Goal: Check status: Check status

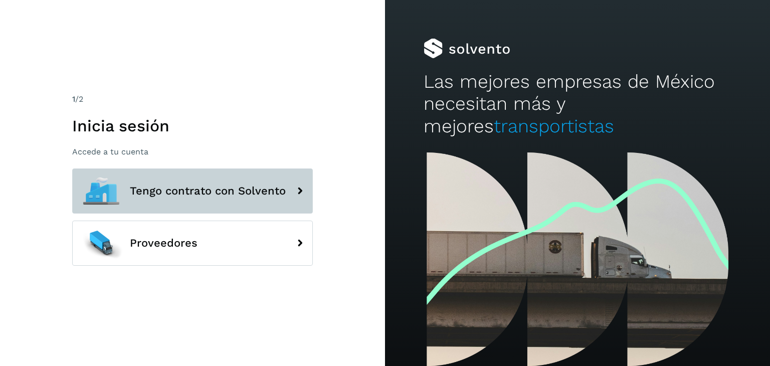
click at [218, 204] on button "Tengo contrato con Solvento" at bounding box center [192, 190] width 241 height 45
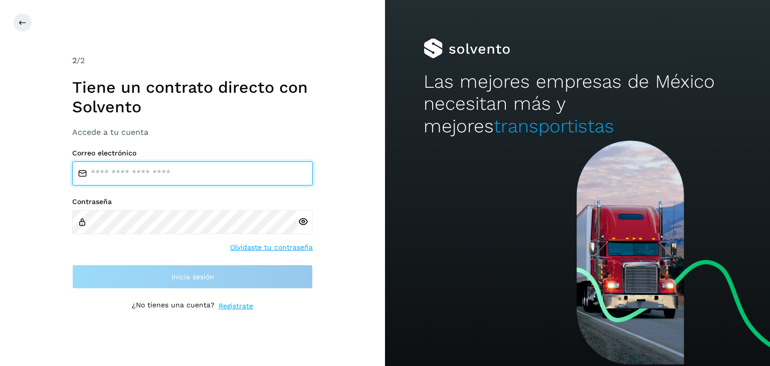
click at [212, 173] on input "email" at bounding box center [192, 173] width 241 height 24
type input "**********"
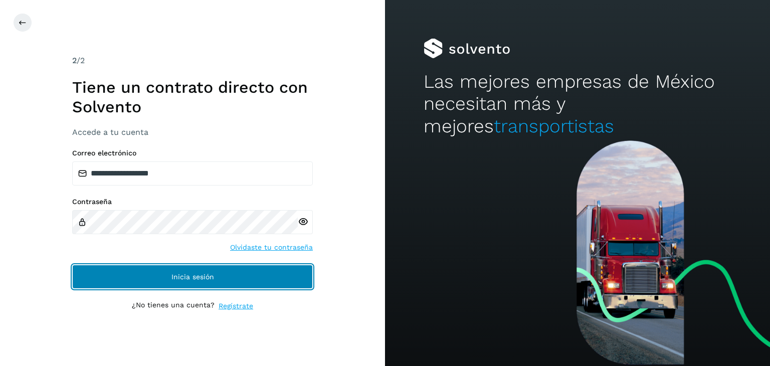
click at [251, 281] on button "Inicia sesión" at bounding box center [192, 277] width 241 height 24
click at [206, 275] on span "Inicia sesión" at bounding box center [192, 276] width 43 height 7
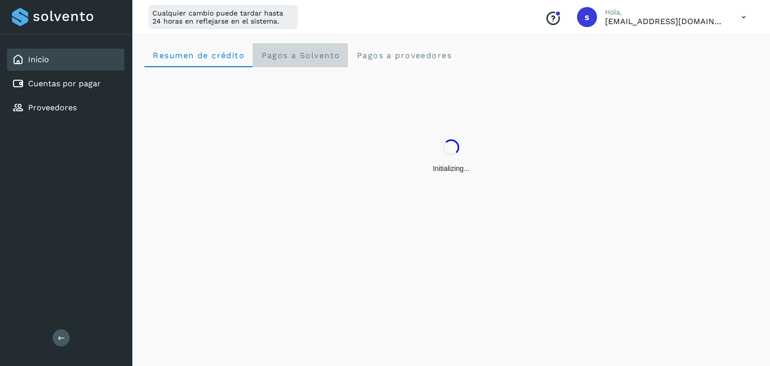
click at [285, 54] on span "Pagos a Solvento" at bounding box center [300, 56] width 79 height 10
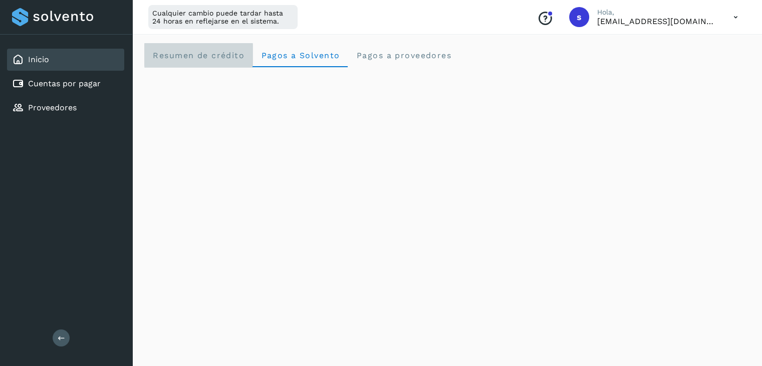
click at [231, 60] on span "Resumen de crédito" at bounding box center [198, 56] width 92 height 10
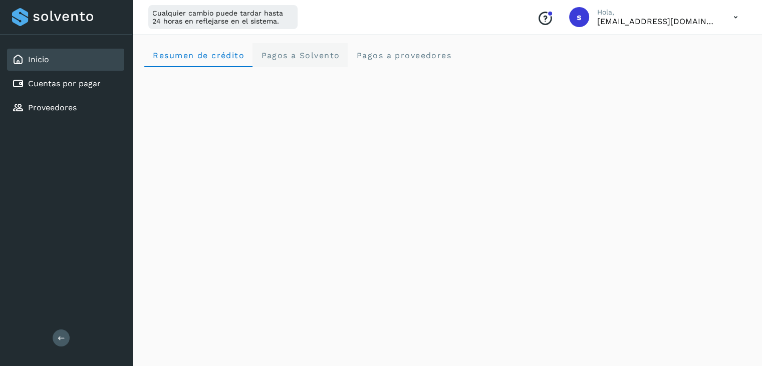
click at [315, 55] on span "Pagos a Solvento" at bounding box center [300, 56] width 79 height 10
click at [220, 52] on span "Resumen de crédito" at bounding box center [198, 56] width 92 height 10
click at [198, 53] on span "Resumen de crédito" at bounding box center [198, 56] width 92 height 10
click at [293, 57] on span "Pagos a Solvento" at bounding box center [300, 56] width 79 height 10
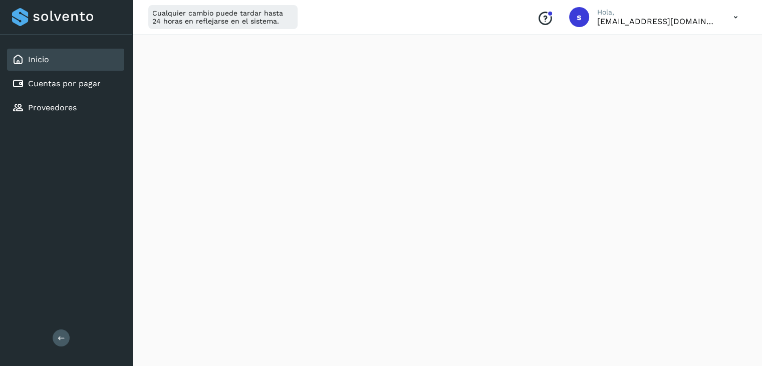
scroll to position [200, 0]
